Goal: Transaction & Acquisition: Purchase product/service

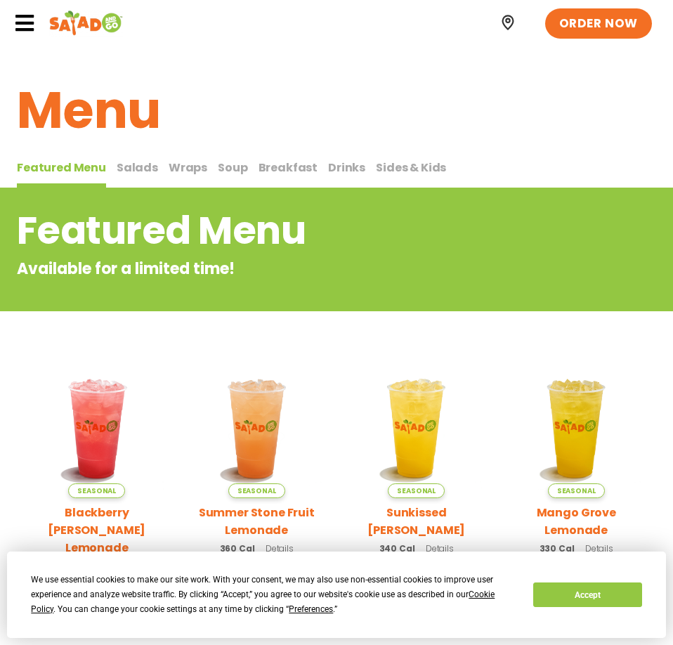
click at [140, 172] on span "Salads" at bounding box center [137, 168] width 41 height 16
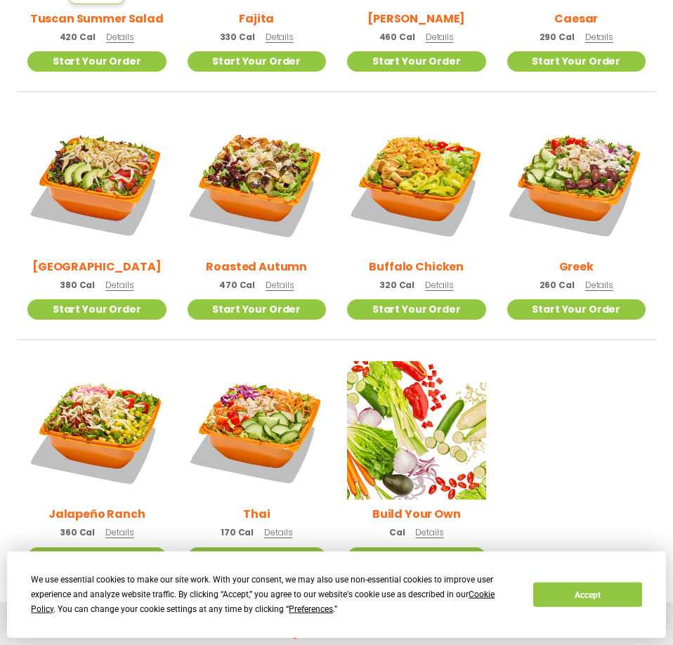
scroll to position [574, 0]
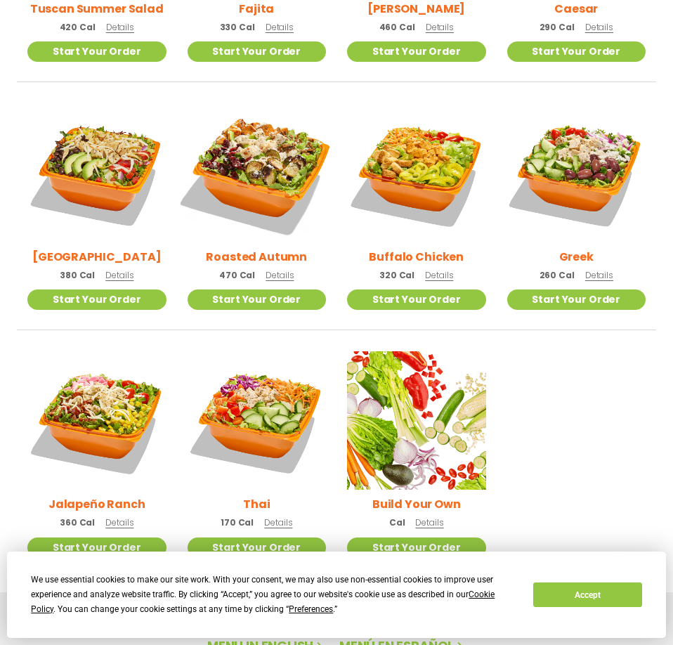
click at [269, 198] on img at bounding box center [256, 172] width 163 height 163
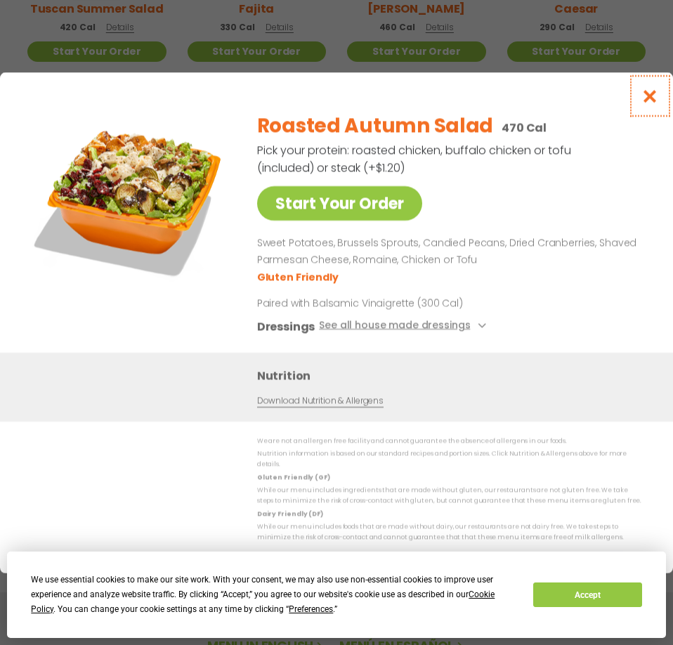
click at [657, 91] on button "Close modal" at bounding box center [651, 95] width 46 height 47
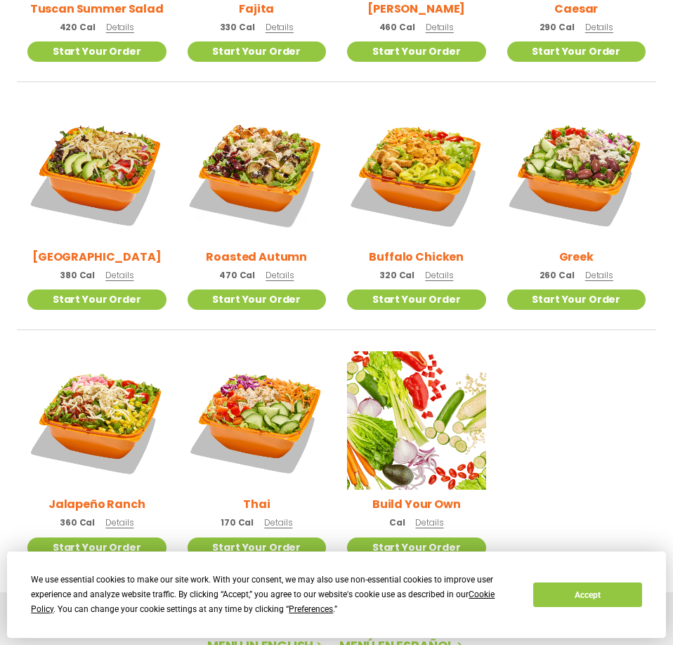
click at [122, 276] on span "Details" at bounding box center [119, 275] width 28 height 12
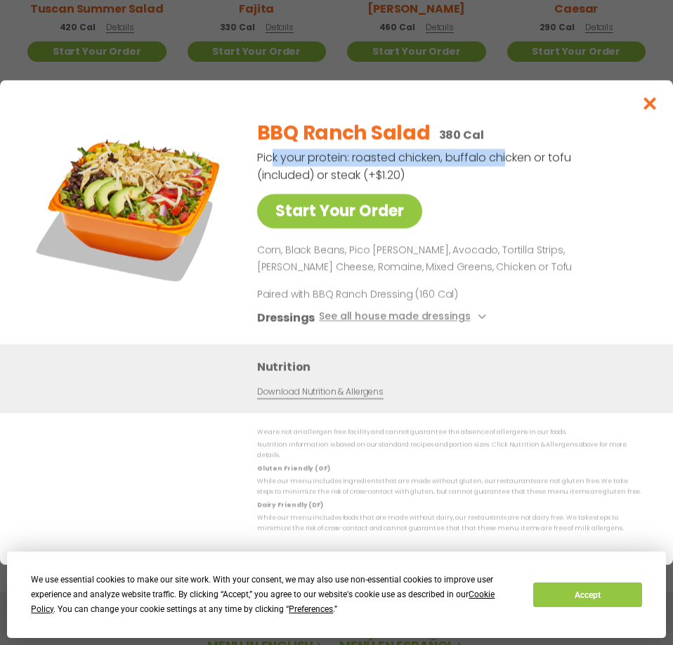
drag, startPoint x: 267, startPoint y: 165, endPoint x: 506, endPoint y: 165, distance: 239.0
click at [505, 165] on p "Pick your protein: roasted chicken, buffalo chicken or tofu (included) or steak…" at bounding box center [415, 166] width 316 height 35
click at [510, 165] on p "Pick your protein: roasted chicken, buffalo chicken or tofu (included) or steak…" at bounding box center [415, 166] width 316 height 35
click at [650, 110] on icon "Close modal" at bounding box center [651, 103] width 18 height 15
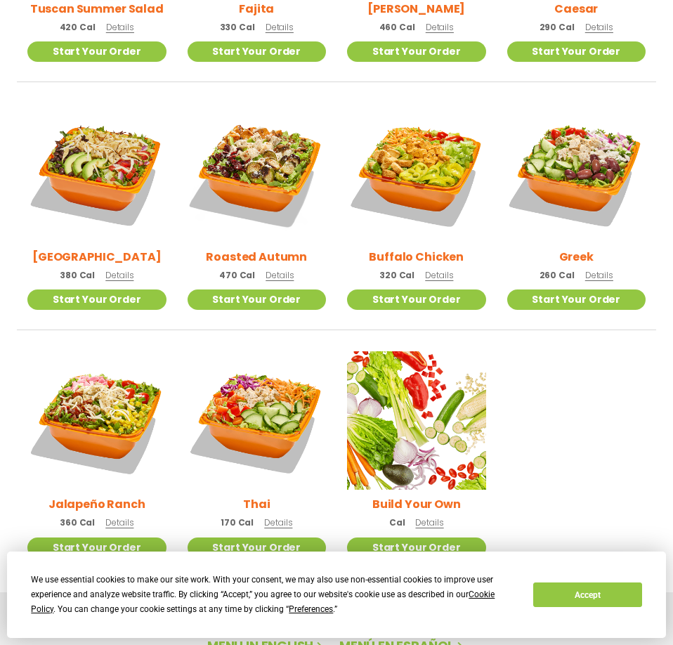
click at [282, 276] on span "Details" at bounding box center [280, 275] width 28 height 12
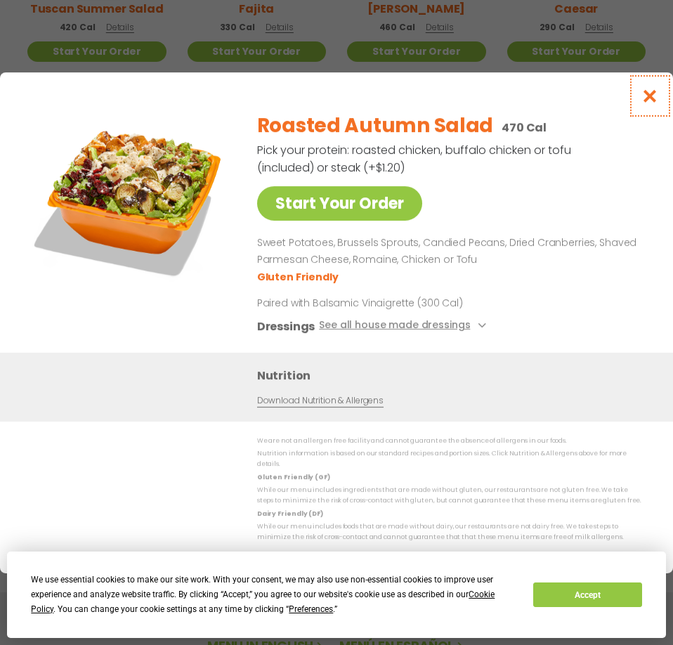
click at [658, 98] on icon "Close modal" at bounding box center [651, 96] width 18 height 15
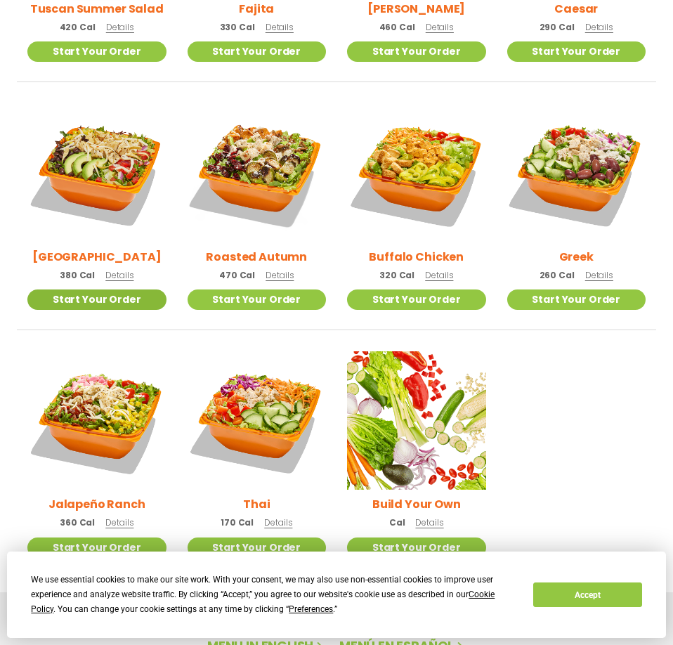
click at [105, 302] on link "Start Your Order" at bounding box center [96, 300] width 139 height 20
